Goal: Task Accomplishment & Management: Manage account settings

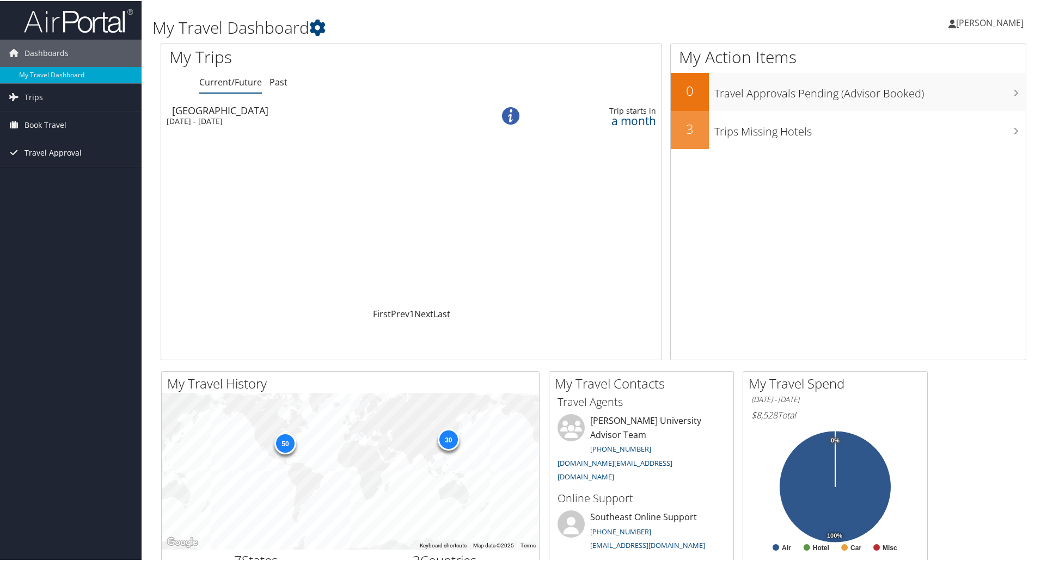
click at [40, 151] on span "Travel Approval" at bounding box center [53, 151] width 57 height 27
click at [40, 208] on link "Canceled Trips" at bounding box center [71, 206] width 142 height 16
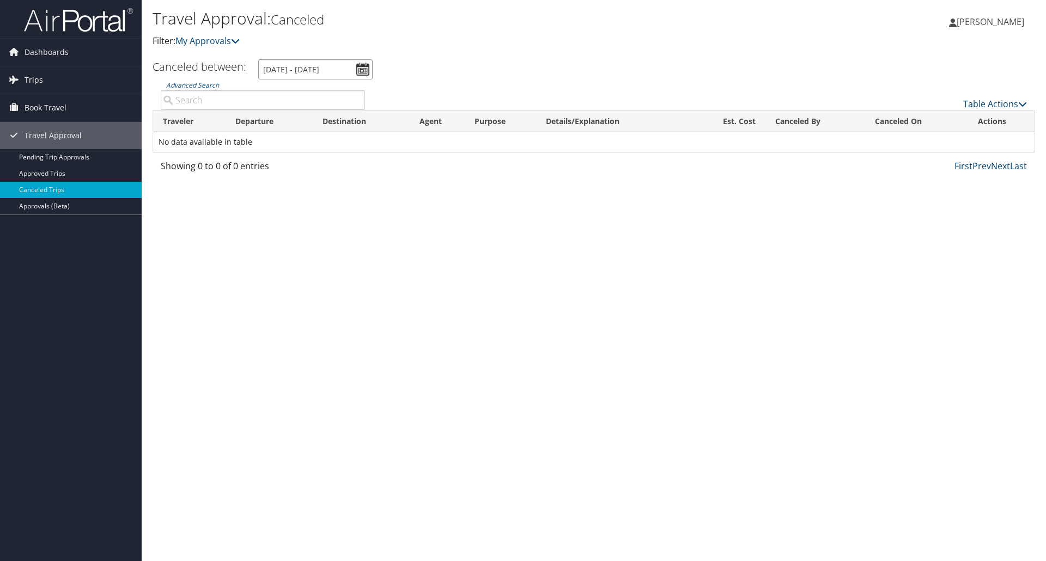
click at [359, 66] on input "9/9/2025 - 10/9/2025" at bounding box center [315, 69] width 114 height 20
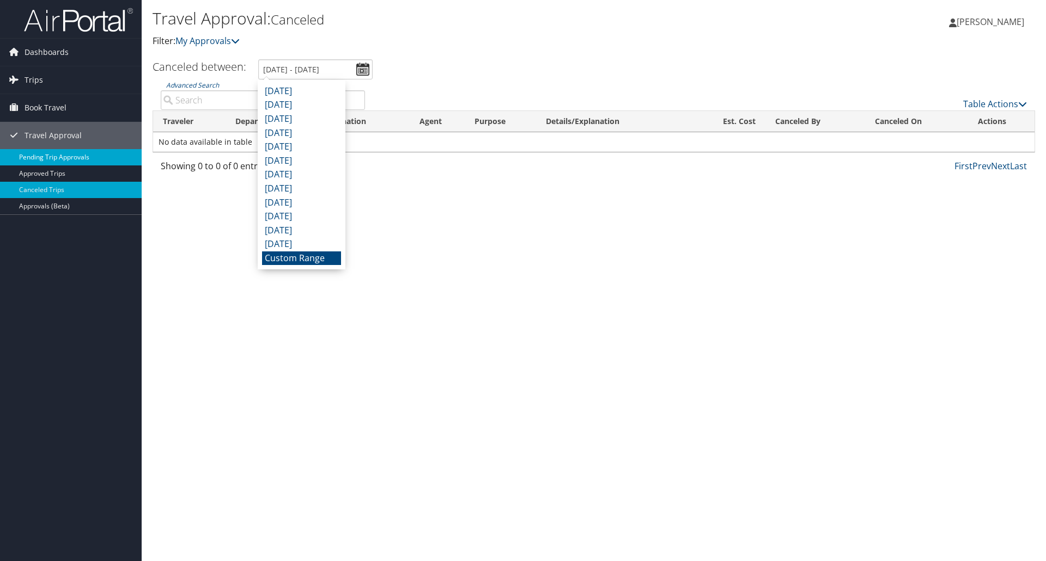
click at [21, 161] on link "Pending Trip Approvals" at bounding box center [71, 157] width 142 height 16
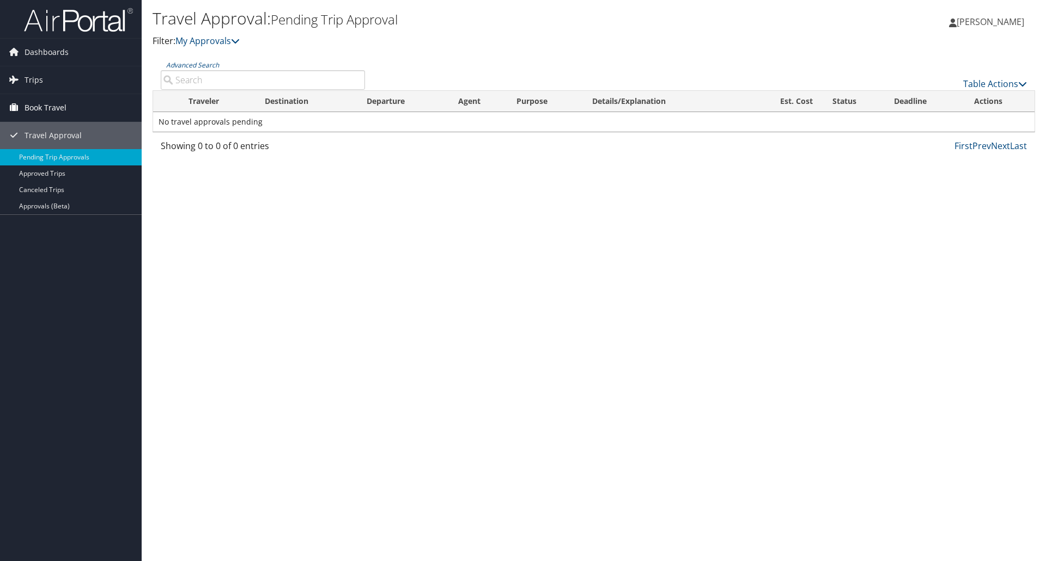
click at [27, 111] on span "Book Travel" at bounding box center [46, 107] width 42 height 27
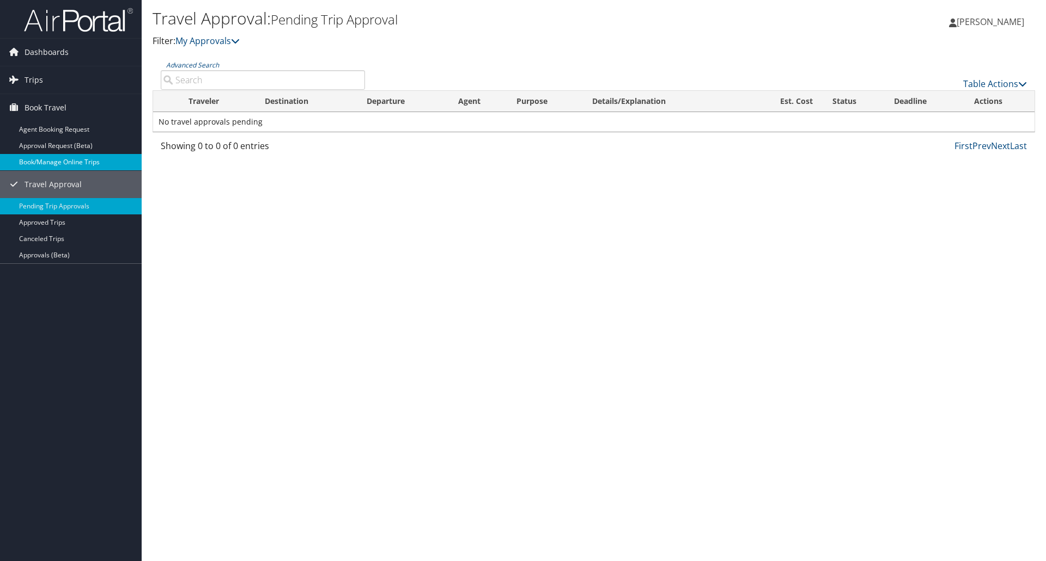
click at [34, 157] on link "Book/Manage Online Trips" at bounding box center [71, 162] width 142 height 16
